Goal: Check status

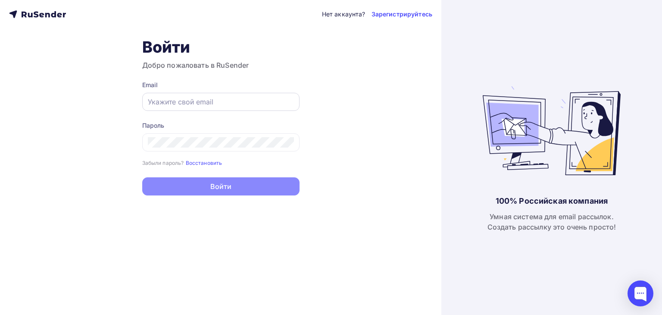
click at [178, 105] on input "text" at bounding box center [221, 102] width 146 height 10
paste input "[EMAIL_ADDRESS][DOMAIN_NAME]"
type input "[EMAIL_ADDRESS][DOMAIN_NAME]"
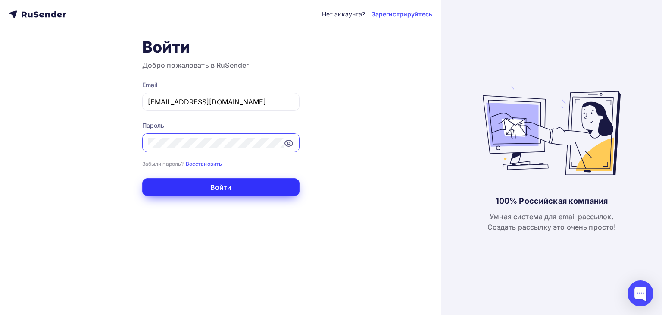
click at [228, 191] on button "Войти" at bounding box center [220, 187] width 157 height 18
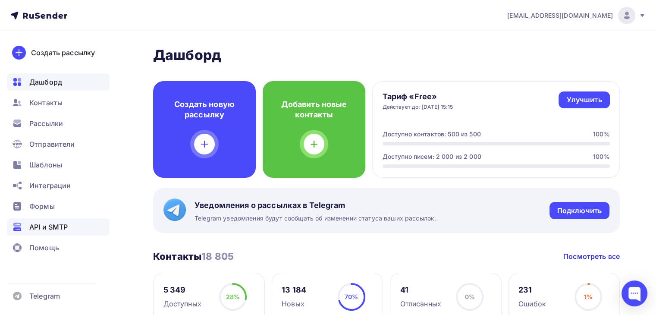
click at [61, 222] on span "API и SMTP" at bounding box center [48, 227] width 38 height 10
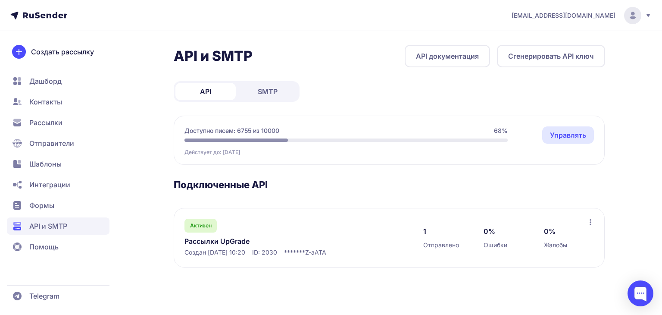
click at [267, 89] on span "SMTP" at bounding box center [268, 91] width 20 height 10
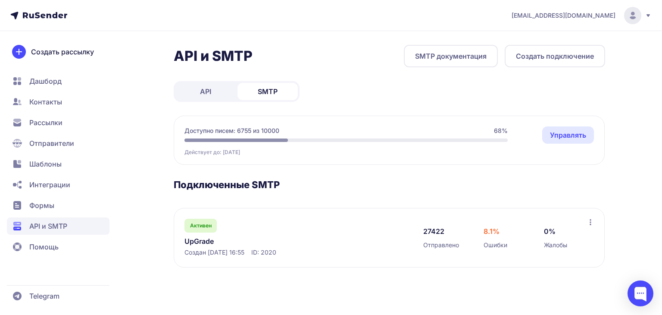
click at [194, 241] on link "UpGrade" at bounding box center [273, 241] width 177 height 10
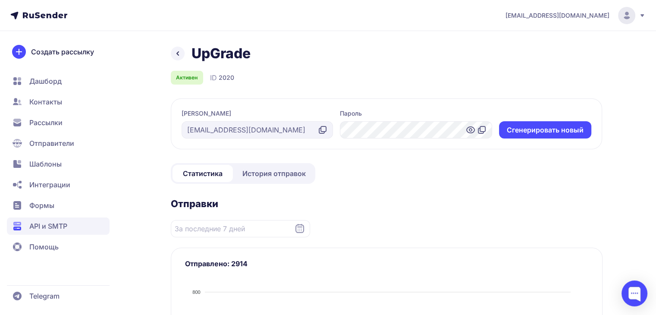
click at [263, 171] on span "История отправок" at bounding box center [273, 173] width 63 height 10
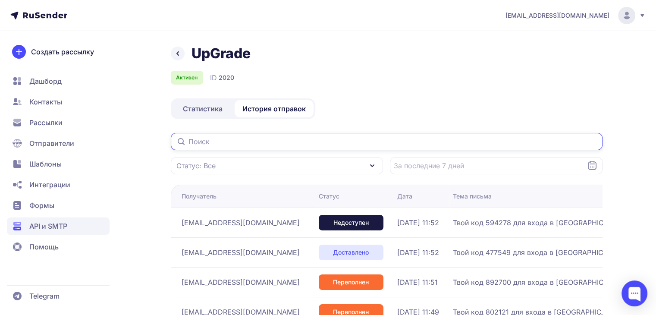
click at [220, 142] on input "text" at bounding box center [387, 141] width 432 height 17
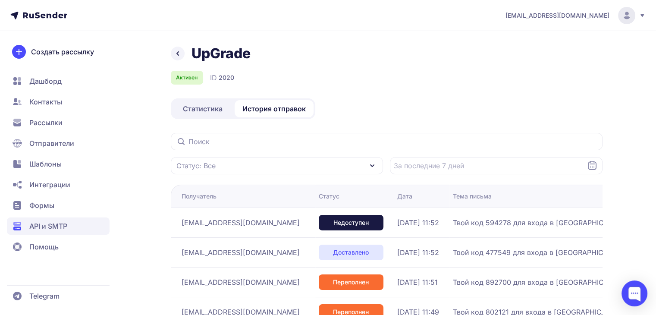
click at [243, 224] on span "gamilyag507@gmail.ru" at bounding box center [241, 222] width 118 height 10
click at [397, 223] on span "02.09.2025, 11:52" at bounding box center [418, 222] width 42 height 10
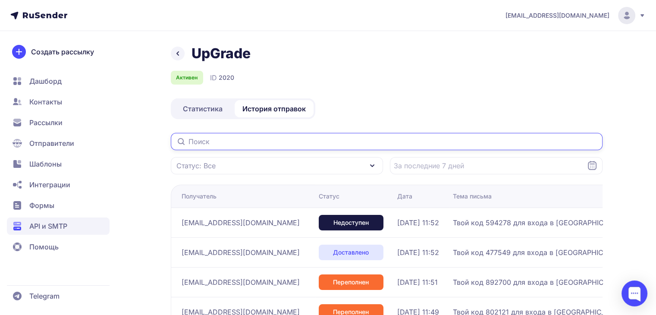
click at [241, 141] on input "text" at bounding box center [387, 141] width 432 height 17
paste input "gamilyag507@gmail.com"
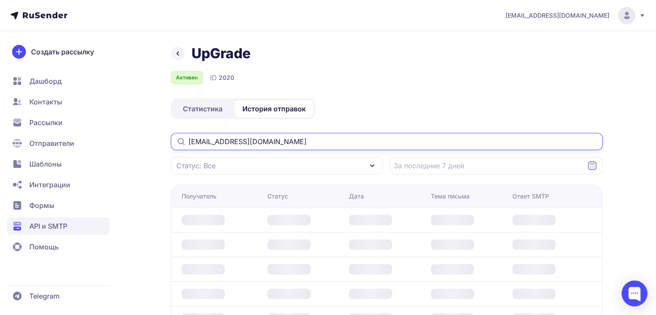
type input "gamilyag507@gmail.com"
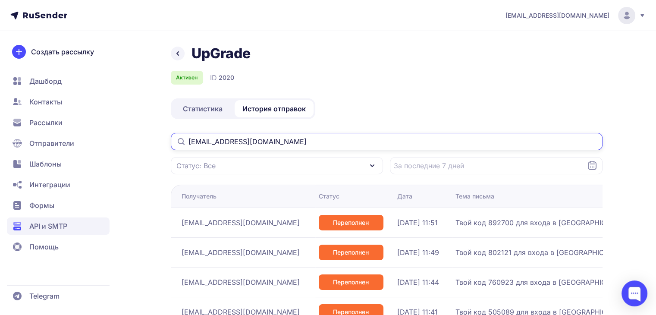
drag, startPoint x: 276, startPoint y: 142, endPoint x: 183, endPoint y: 142, distance: 93.1
click at [183, 142] on div "gamilyag507@gmail.com" at bounding box center [387, 141] width 432 height 17
click at [348, 142] on input "gamilyag507@gmail.com" at bounding box center [387, 141] width 432 height 17
drag, startPoint x: 279, startPoint y: 143, endPoint x: 188, endPoint y: 147, distance: 92.0
click at [188, 147] on input "gamilyag507@gmail.com" at bounding box center [387, 141] width 432 height 17
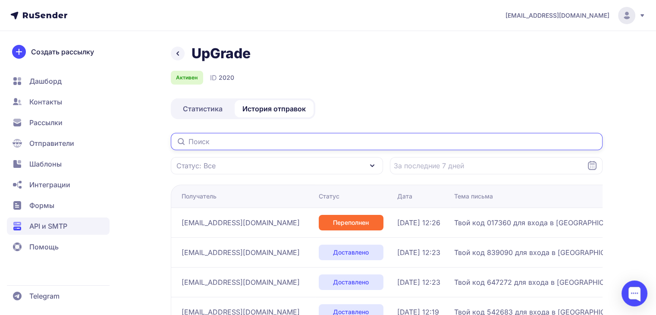
paste input "gamilyag507@gmail.com"
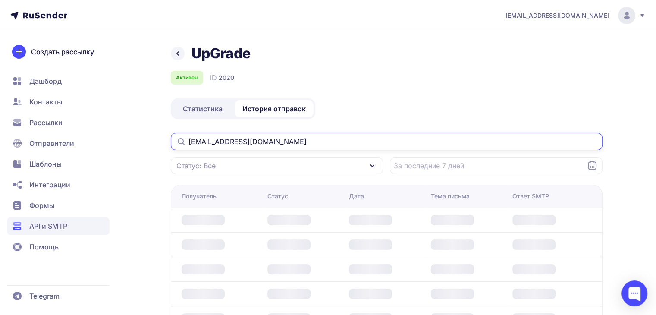
type input "gamilyag507@gmail.com"
